Goal: Information Seeking & Learning: Find specific fact

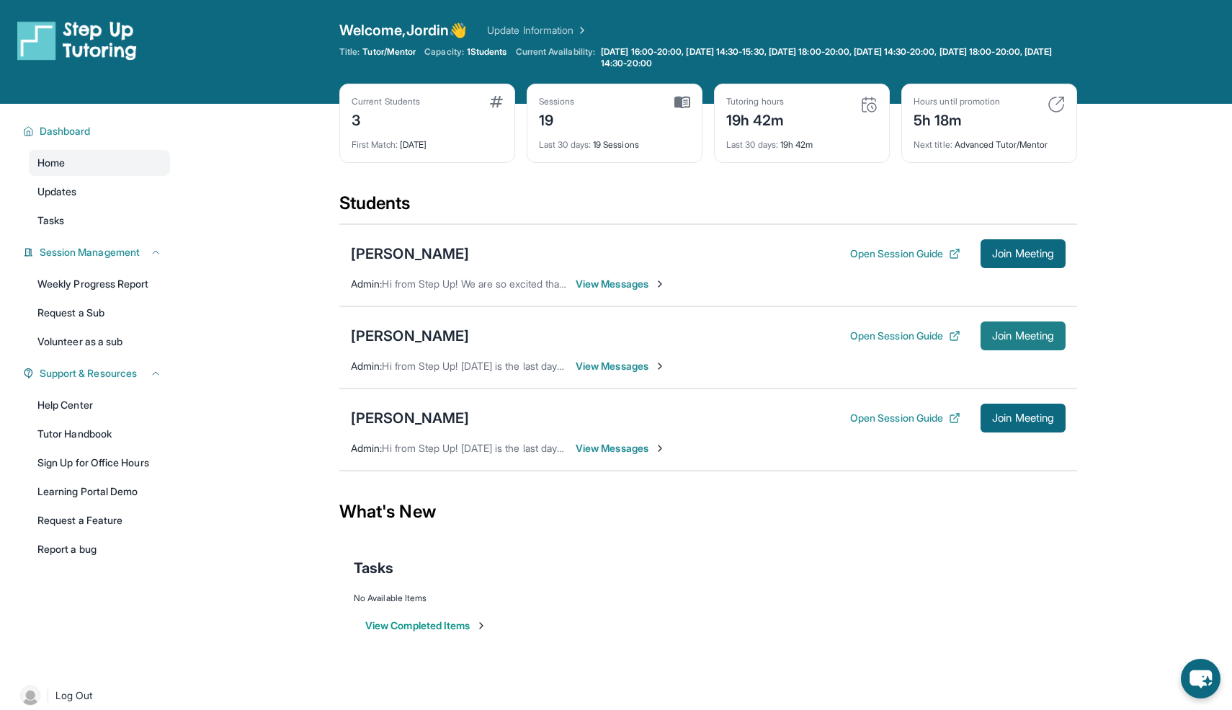
click at [1013, 332] on span "Join Meeting" at bounding box center [1023, 335] width 62 height 9
click at [888, 339] on button "Open Session Guide" at bounding box center [905, 336] width 110 height 14
click at [620, 364] on span "View Messages" at bounding box center [621, 366] width 90 height 14
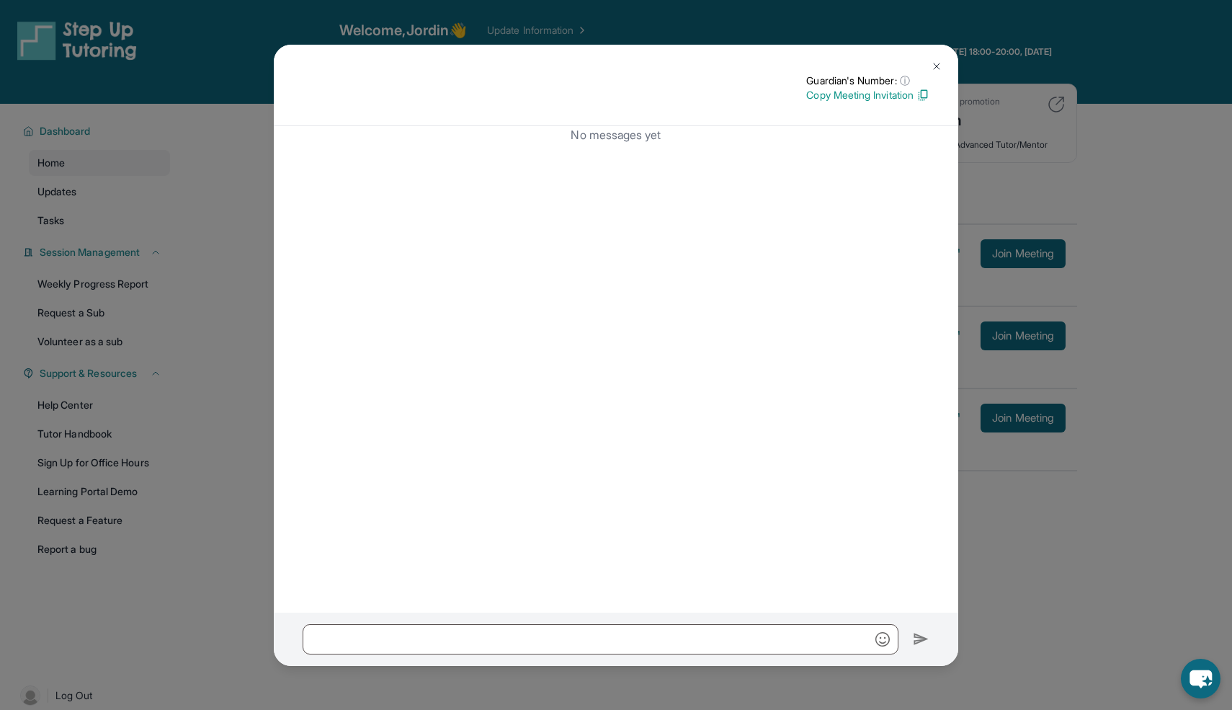
click at [923, 58] on div "Guardian's Number: ⓘ This isn't the guardian's real number — it's a private for…" at bounding box center [616, 85] width 684 height 81
click at [949, 61] on button at bounding box center [936, 66] width 29 height 29
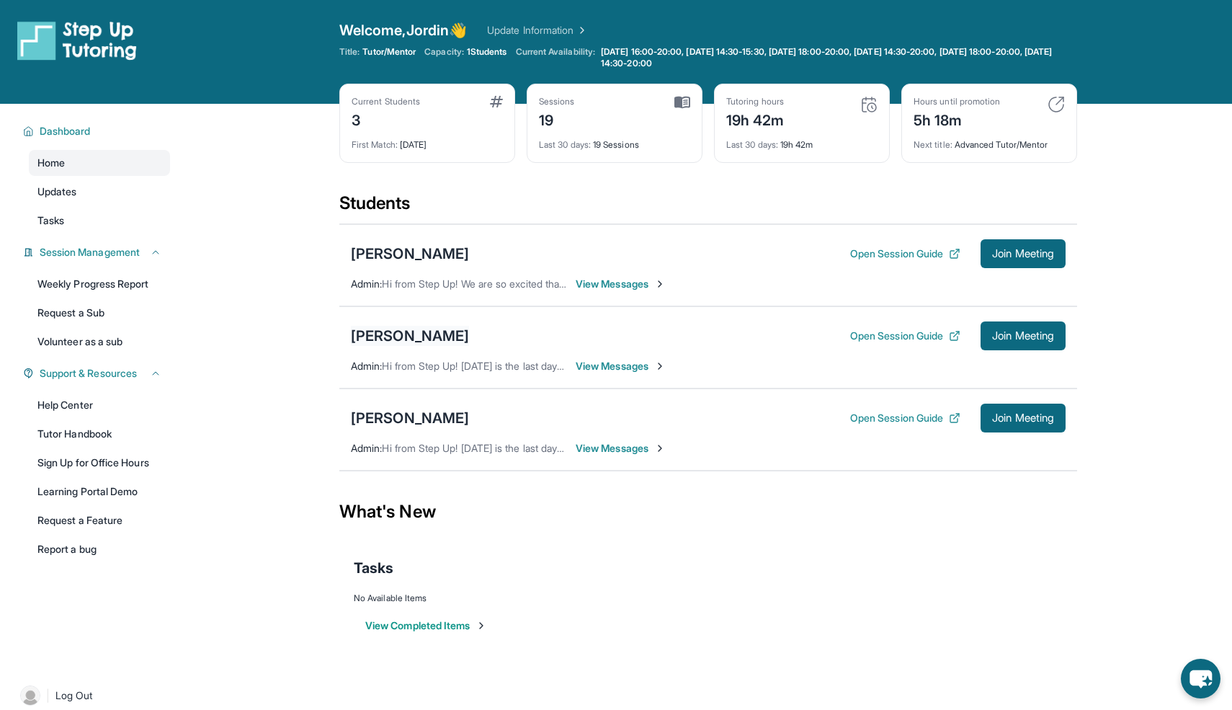
click at [386, 334] on div "[PERSON_NAME]" at bounding box center [410, 336] width 118 height 20
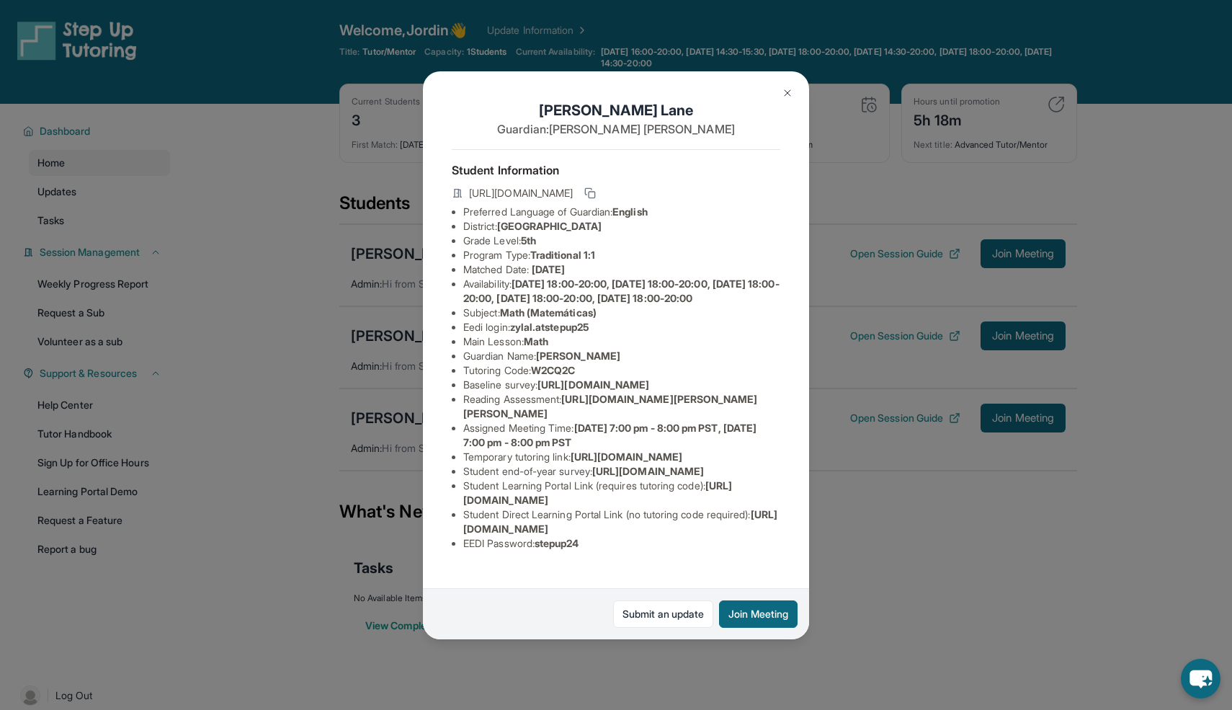
scroll to position [112, 0]
click at [965, 336] on div "[PERSON_NAME] Guardian: [PERSON_NAME] Student Information [URL][DOMAIN_NAME] Pr…" at bounding box center [616, 355] width 1232 height 710
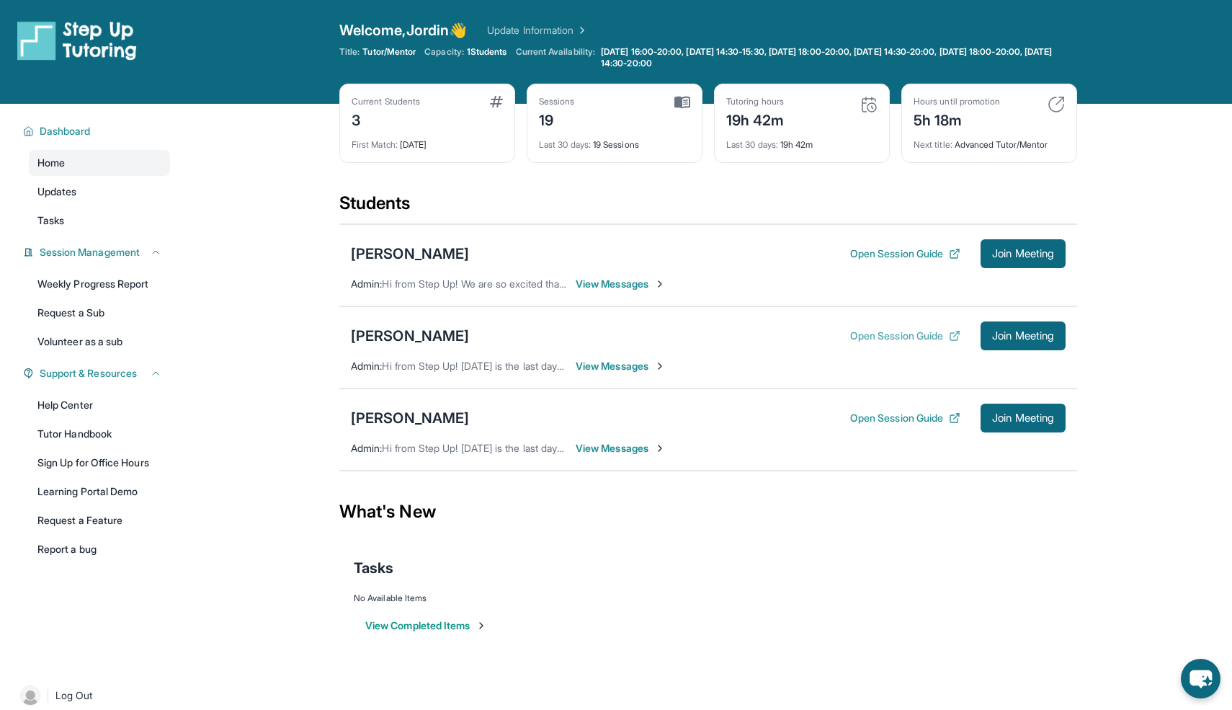
click at [874, 334] on button "Open Session Guide" at bounding box center [905, 336] width 110 height 14
click at [375, 334] on div "[PERSON_NAME]" at bounding box center [410, 336] width 118 height 20
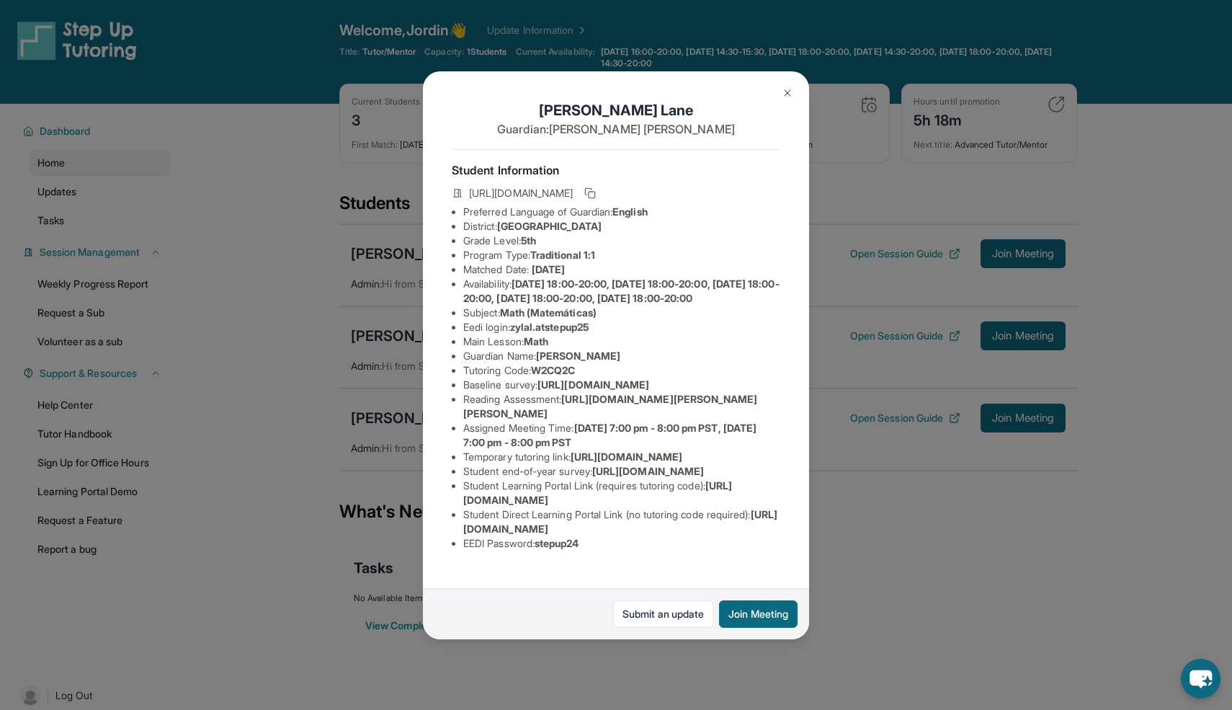
scroll to position [139, 0]
drag, startPoint x: 591, startPoint y: 558, endPoint x: 543, endPoint y: 557, distance: 48.3
click at [543, 550] on li "EEDI Password : stepup24" at bounding box center [621, 543] width 317 height 14
copy span "stepup24"
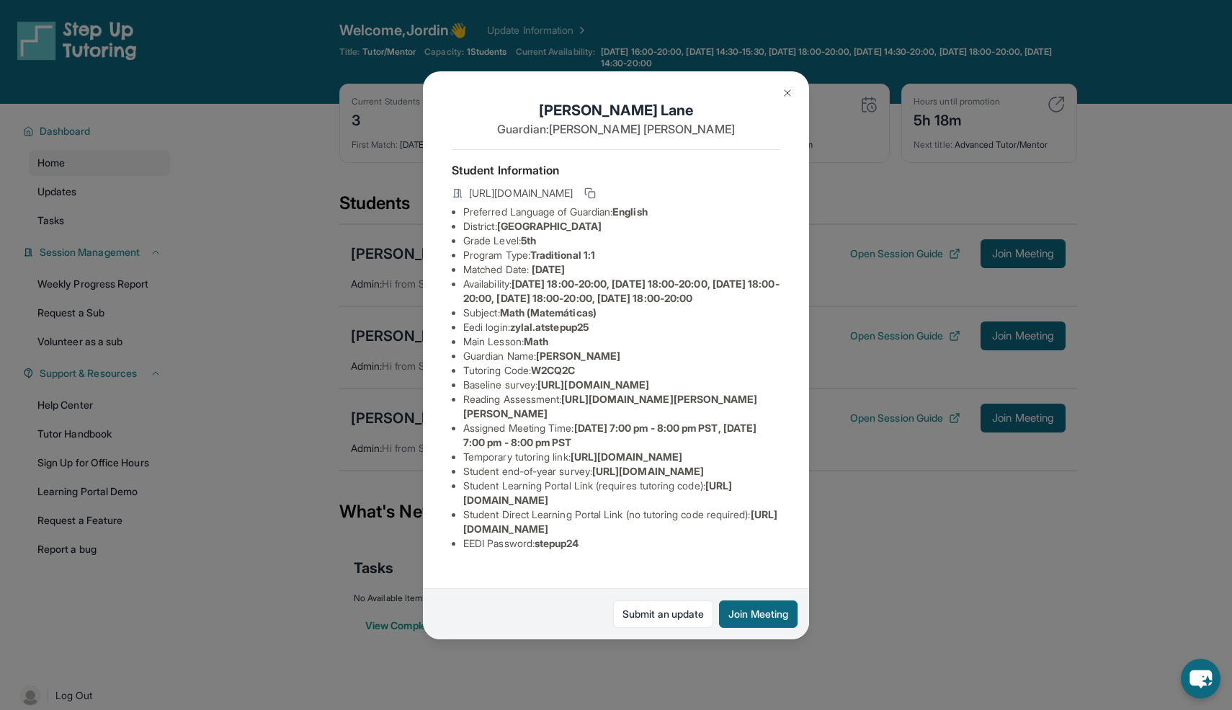
click at [589, 333] on span "zylal.atstepup25" at bounding box center [549, 327] width 79 height 12
drag, startPoint x: 602, startPoint y: 339, endPoint x: 518, endPoint y: 340, distance: 83.6
click at [518, 334] on li "Eedi login : zylal.atstepup25" at bounding box center [621, 327] width 317 height 14
copy span "zylal.atstepup25"
